Goal: Task Accomplishment & Management: Use online tool/utility

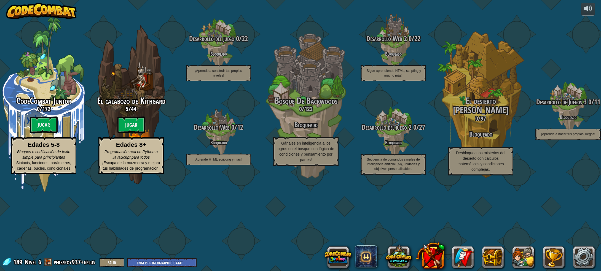
select select "es-419"
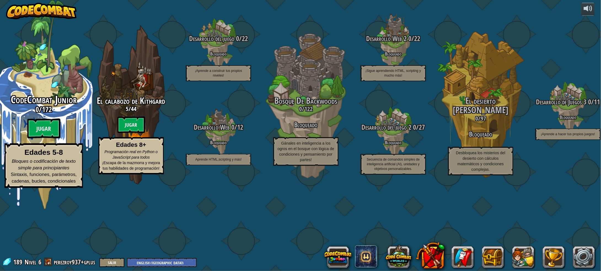
click at [55, 157] on strong "Edades 5-8" at bounding box center [44, 153] width 38 height 8
select select "es-419"
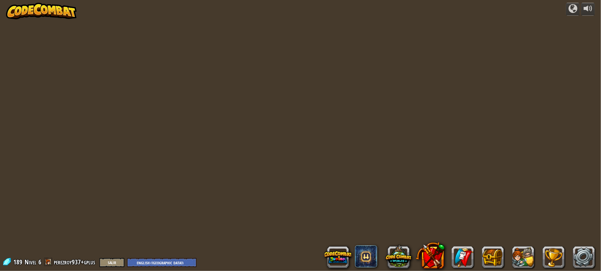
select select "es-419"
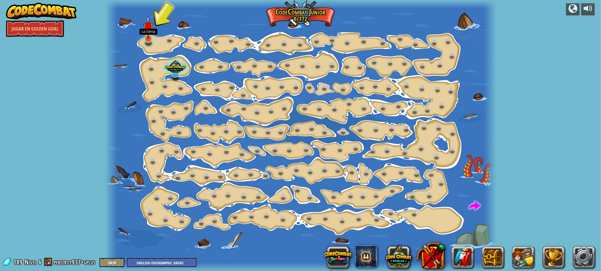
click at [144, 35] on img at bounding box center [148, 27] width 10 height 24
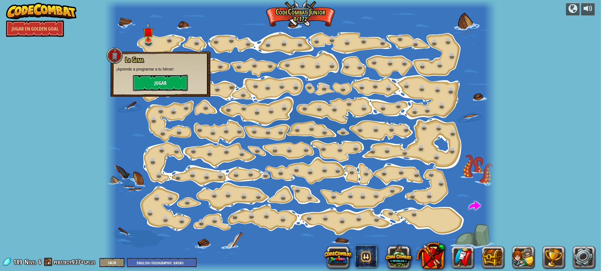
click at [158, 89] on button "Jugar" at bounding box center [160, 83] width 55 height 17
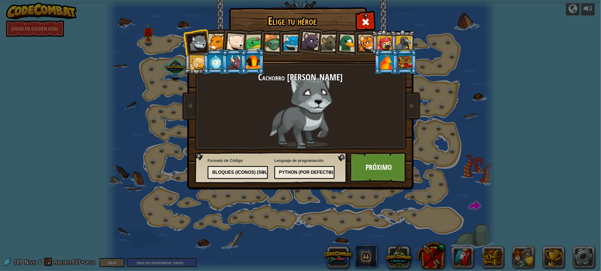
click at [367, 49] on div at bounding box center [367, 43] width 17 height 17
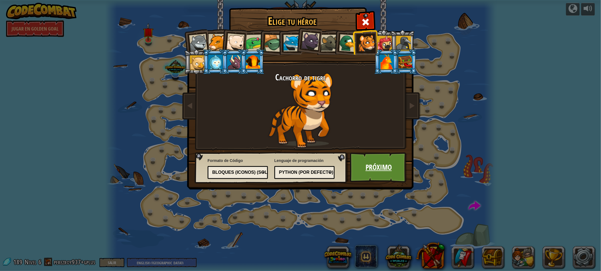
click at [367, 175] on link "Próximo" at bounding box center [379, 168] width 58 height 30
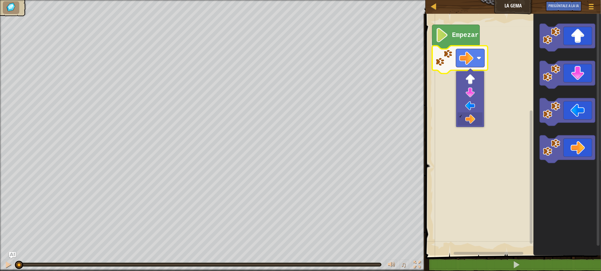
click at [477, 59] on rect "Espacio de trabajo de Blockly" at bounding box center [470, 58] width 29 height 18
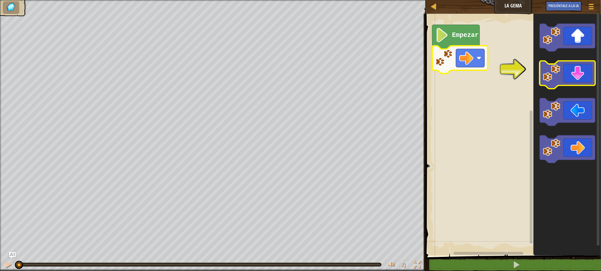
click at [552, 78] on image "Espacio de trabajo de Blockly" at bounding box center [551, 72] width 17 height 17
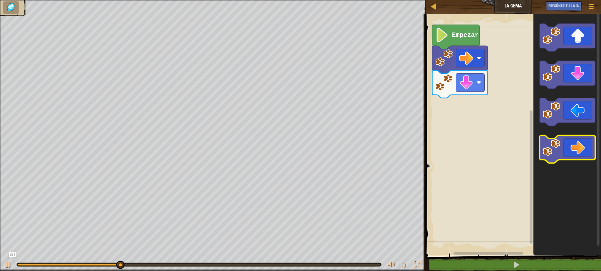
click at [572, 147] on icon "Espacio de trabajo de Blockly" at bounding box center [567, 149] width 55 height 28
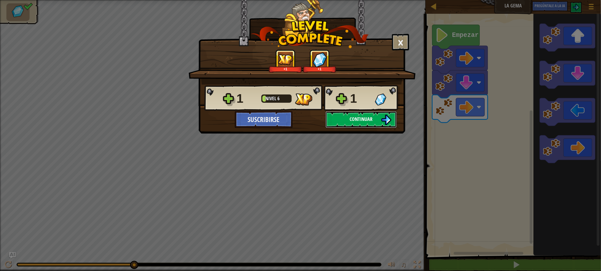
click at [366, 121] on span "Continuar" at bounding box center [361, 119] width 23 height 7
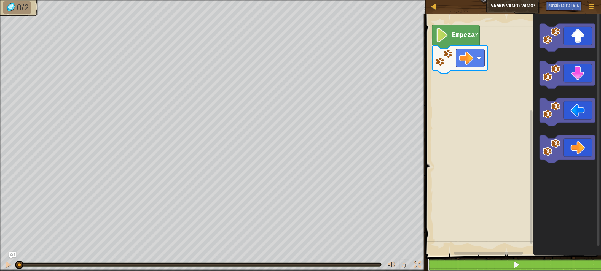
click at [480, 266] on button at bounding box center [516, 265] width 177 height 13
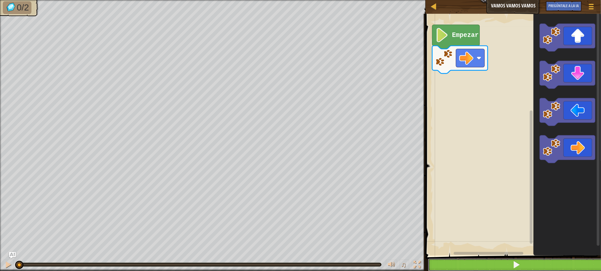
click at [480, 266] on button at bounding box center [516, 265] width 177 height 13
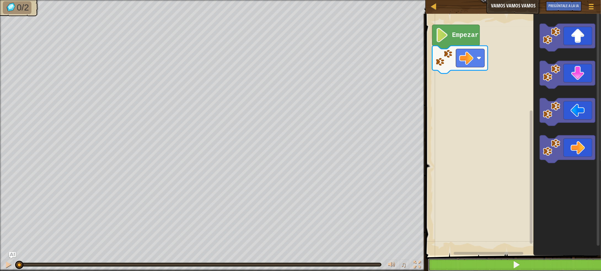
click at [480, 266] on button at bounding box center [516, 265] width 177 height 13
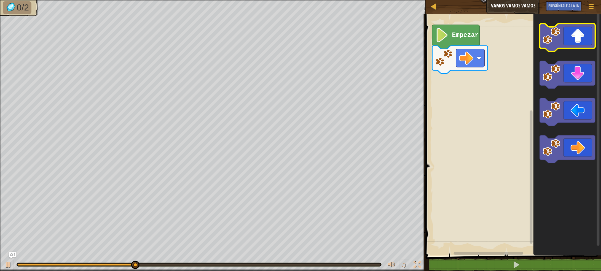
click at [581, 36] on icon "Espacio de trabajo de Blockly" at bounding box center [567, 38] width 55 height 28
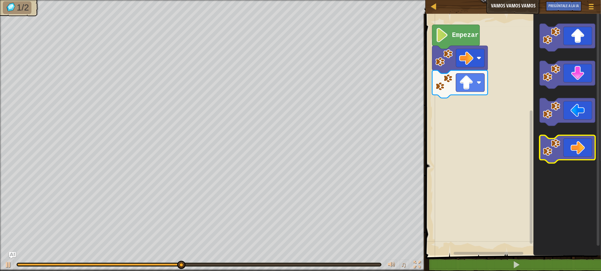
click at [575, 148] on icon "Espacio de trabajo de Blockly" at bounding box center [567, 149] width 55 height 28
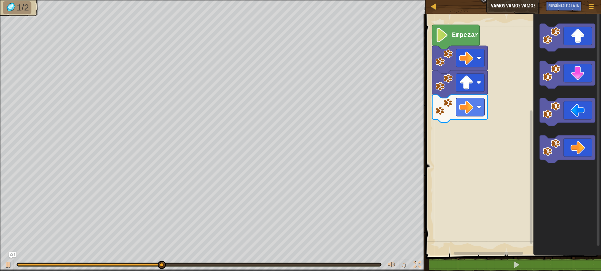
click at [451, 145] on rect "Espacio de trabajo de Blockly" at bounding box center [512, 133] width 177 height 245
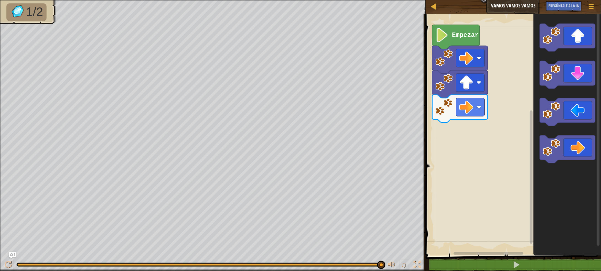
click at [467, 240] on rect "Espacio de trabajo de Blockly" at bounding box center [512, 133] width 177 height 245
click at [469, 257] on span at bounding box center [514, 127] width 180 height 265
click at [471, 263] on button at bounding box center [516, 265] width 177 height 13
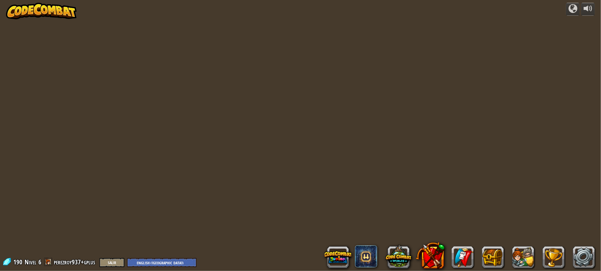
select select "es-419"
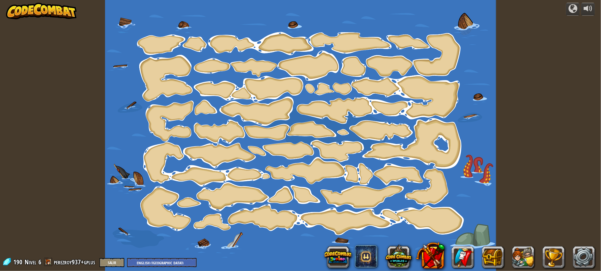
select select "es-419"
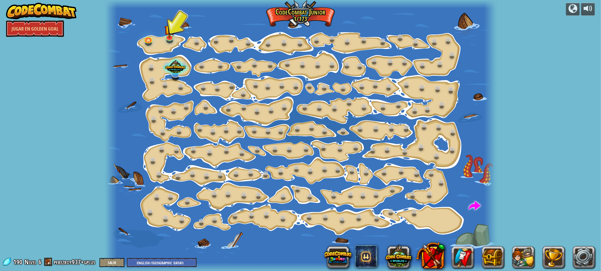
select select "es-419"
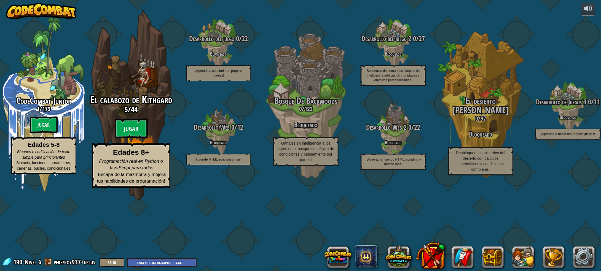
click at [130, 153] on div "El calabozo de Kithgard 5 / 44 Jugar Edades 8+ Programación real en Python o Ja…" at bounding box center [131, 141] width 105 height 94
select select "es-419"
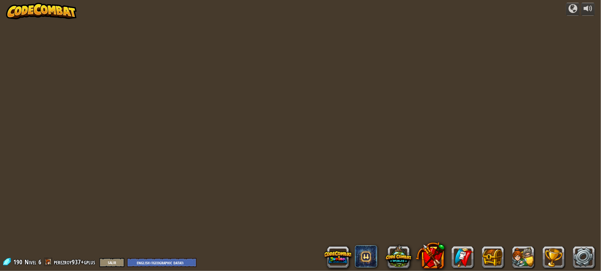
select select "es-419"
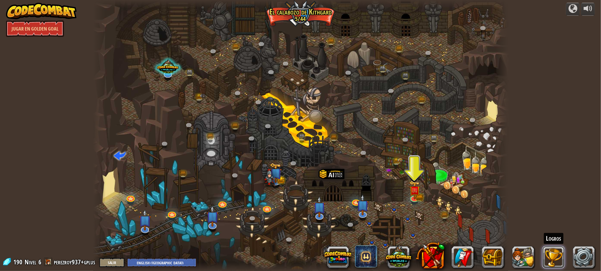
click at [550, 260] on button at bounding box center [554, 258] width 22 height 22
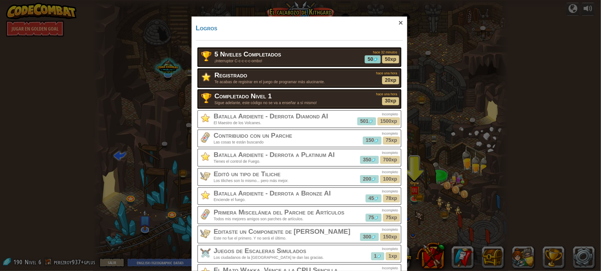
click at [354, 93] on h3 "Completado Nivel 1" at bounding box center [287, 96] width 144 height 7
click at [365, 113] on div "Batalla Ardiente - Derrota Diamond AI El Maestro de los Volcanes." at bounding box center [300, 119] width 202 height 16
click at [395, 24] on div "×" at bounding box center [401, 23] width 13 height 16
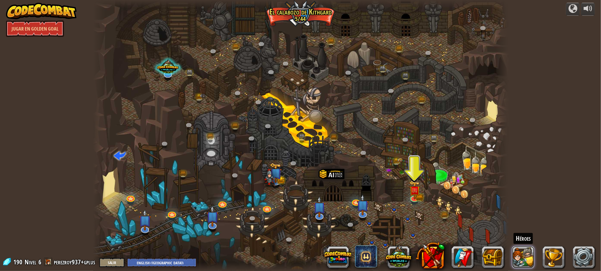
click at [523, 257] on button at bounding box center [524, 258] width 22 height 22
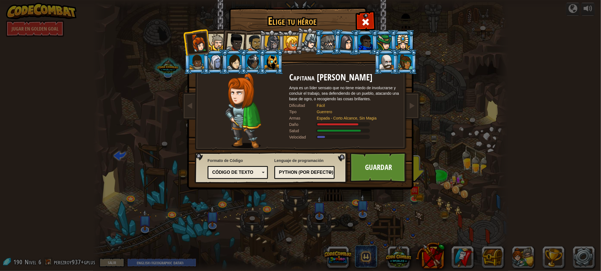
click at [313, 176] on div "Python (por Defecto)" at bounding box center [304, 173] width 53 height 9
click at [316, 172] on div "JavaScript" at bounding box center [303, 173] width 48 height 6
click at [326, 170] on div "Lua" at bounding box center [303, 173] width 48 height 6
click at [237, 169] on div "Código de texto" at bounding box center [237, 173] width 53 height 9
click at [420, 197] on div "[PERSON_NAME] tu héroe 190 Capitana [PERSON_NAME] es un líder sensato que no ti…" at bounding box center [300, 135] width 601 height 271
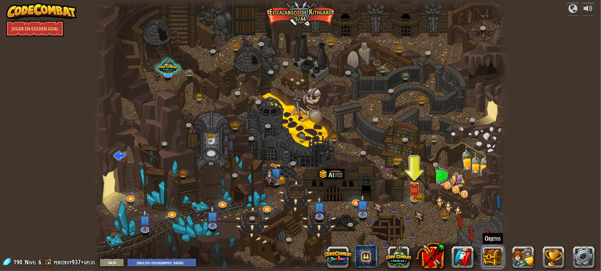
click at [492, 255] on button at bounding box center [493, 258] width 22 height 22
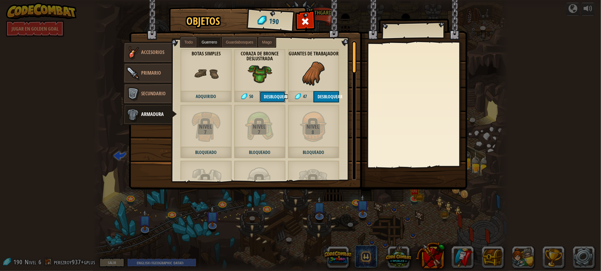
click at [275, 98] on button "Desbloquear" at bounding box center [273, 96] width 26 height 11
click at [276, 96] on button "Confirmar" at bounding box center [273, 96] width 26 height 11
click at [323, 93] on button "Desbloquear" at bounding box center [327, 96] width 26 height 11
click at [325, 97] on button "Confirmar" at bounding box center [327, 96] width 26 height 11
click at [147, 47] on link "Accesorios" at bounding box center [147, 53] width 49 height 22
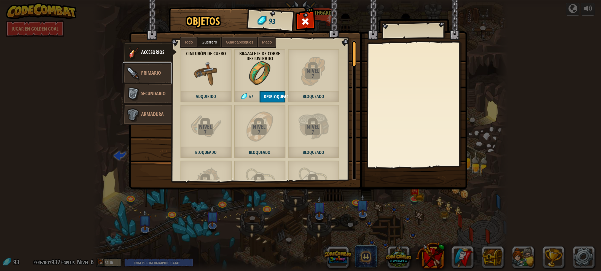
click at [154, 74] on span "Primario" at bounding box center [151, 73] width 20 height 7
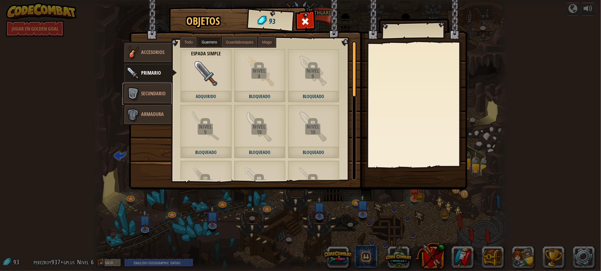
click at [154, 84] on link "Secundario" at bounding box center [147, 94] width 49 height 22
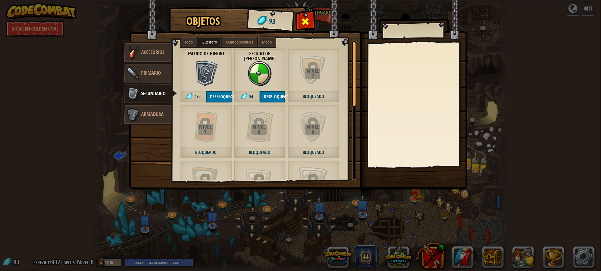
click at [301, 18] on span at bounding box center [305, 21] width 9 height 9
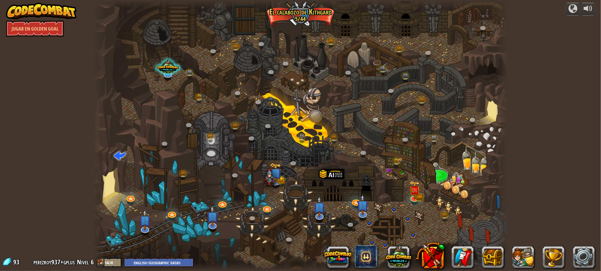
click at [216, 156] on div at bounding box center [300, 135] width 415 height 271
click at [266, 171] on img at bounding box center [270, 175] width 12 height 24
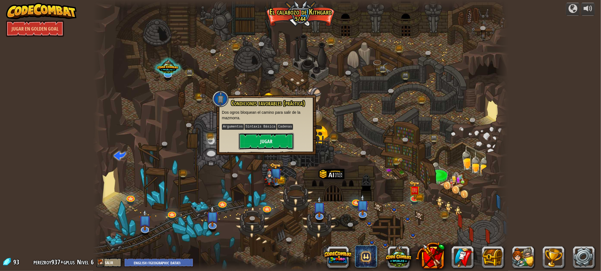
click at [258, 145] on button "Jugar" at bounding box center [266, 141] width 55 height 17
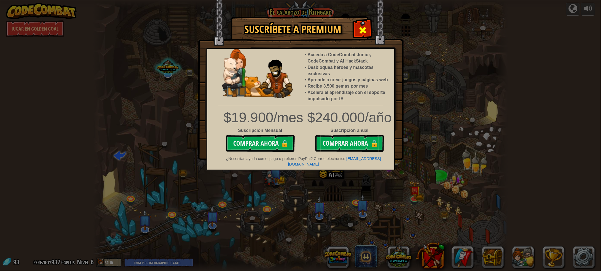
click at [366, 35] on span at bounding box center [363, 30] width 9 height 9
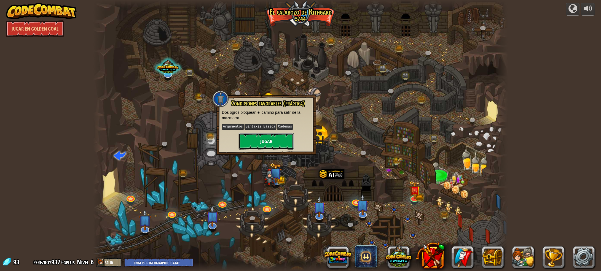
click at [264, 137] on button "Jugar" at bounding box center [266, 141] width 55 height 17
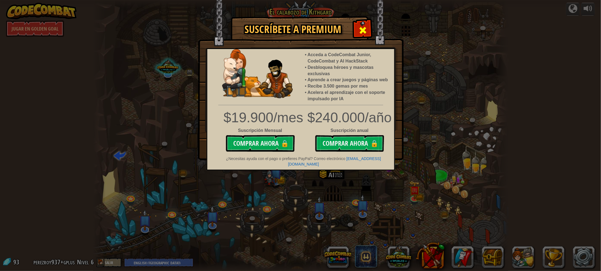
click at [369, 29] on div at bounding box center [362, 29] width 17 height 17
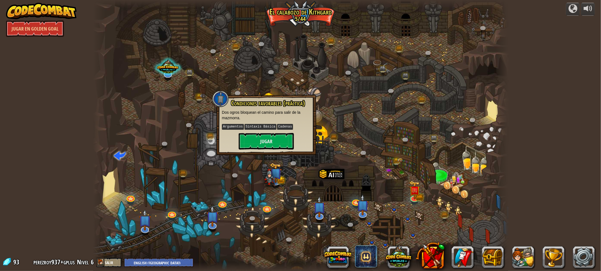
click at [347, 166] on div at bounding box center [300, 135] width 415 height 271
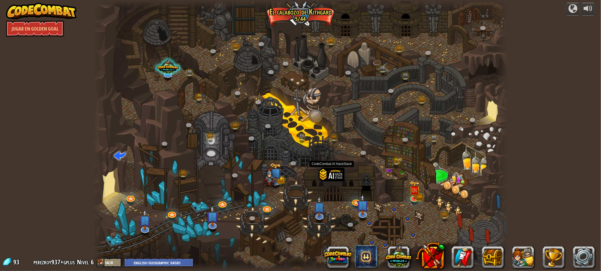
click at [330, 177] on div at bounding box center [332, 185] width 26 height 34
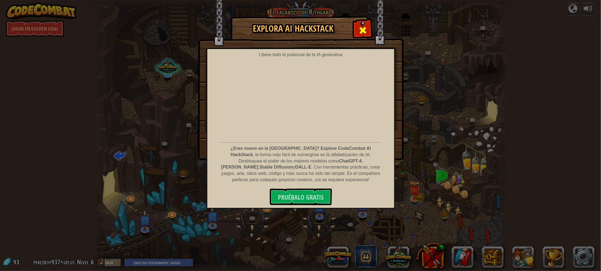
click at [363, 36] on div at bounding box center [362, 29] width 17 height 17
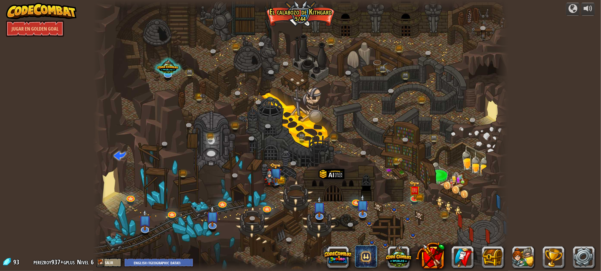
click at [166, 35] on div at bounding box center [300, 135] width 415 height 271
click at [313, 115] on div at bounding box center [300, 135] width 415 height 271
click at [315, 137] on div at bounding box center [300, 135] width 415 height 271
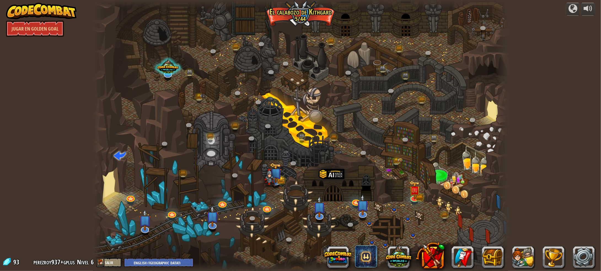
drag, startPoint x: 315, startPoint y: 136, endPoint x: 228, endPoint y: 75, distance: 105.9
click at [228, 75] on div at bounding box center [300, 135] width 415 height 271
click at [455, 187] on div at bounding box center [300, 135] width 415 height 271
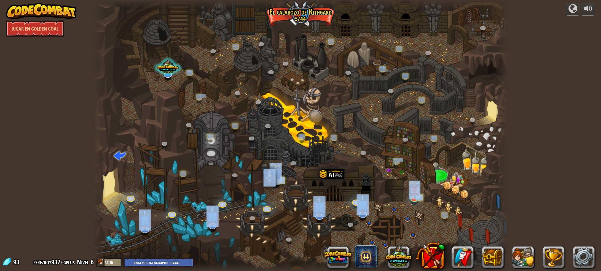
drag, startPoint x: 567, startPoint y: 250, endPoint x: 462, endPoint y: 161, distance: 137.3
click at [462, 161] on div "powered by [PERSON_NAME] en Golden Goal Cañón retorcido (Bloqueado) Desafío: re…" at bounding box center [300, 135] width 601 height 271
click at [539, 252] on div at bounding box center [463, 258] width 265 height 22
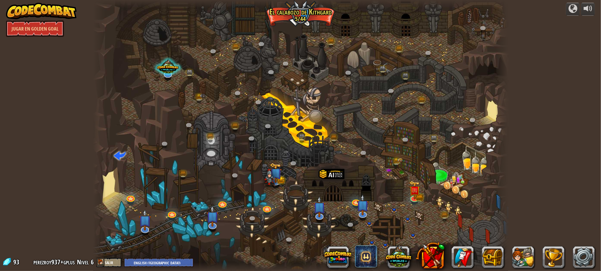
click at [526, 205] on div "powered by [PERSON_NAME] en Golden Goal Cañón retorcido (Bloqueado) Desafío: re…" at bounding box center [300, 135] width 601 height 271
